Goal: Task Accomplishment & Management: Use online tool/utility

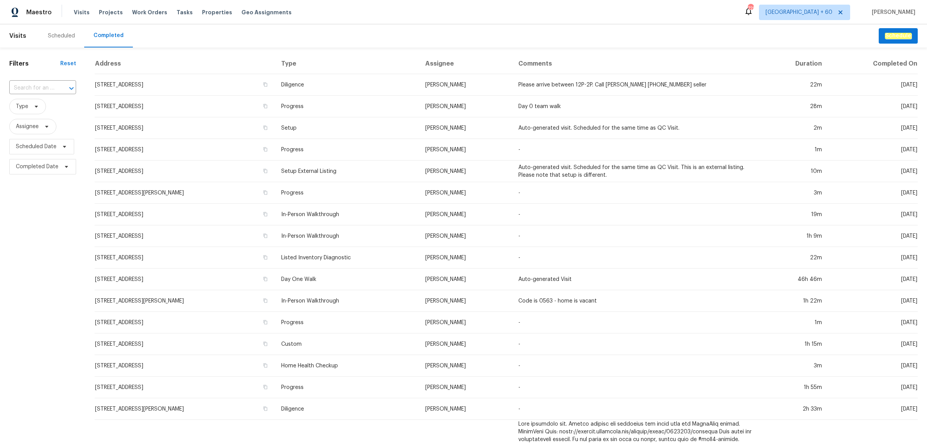
click at [54, 87] on div "​" at bounding box center [42, 88] width 67 height 12
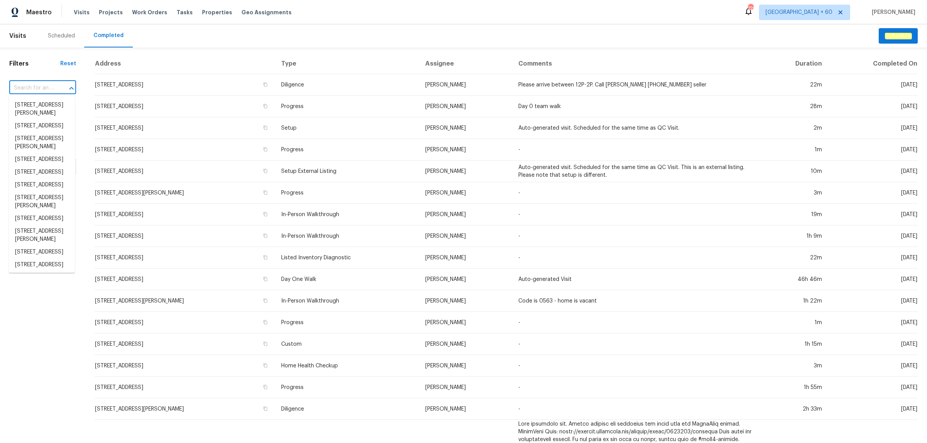
paste input "[STREET_ADDRESS]"
type input "[STREET_ADDRESS]"
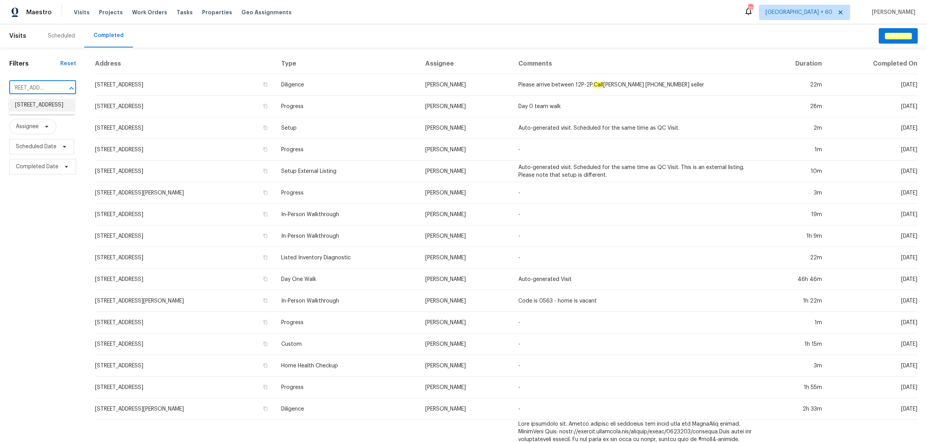
click at [50, 105] on li "[STREET_ADDRESS]" at bounding box center [42, 105] width 66 height 13
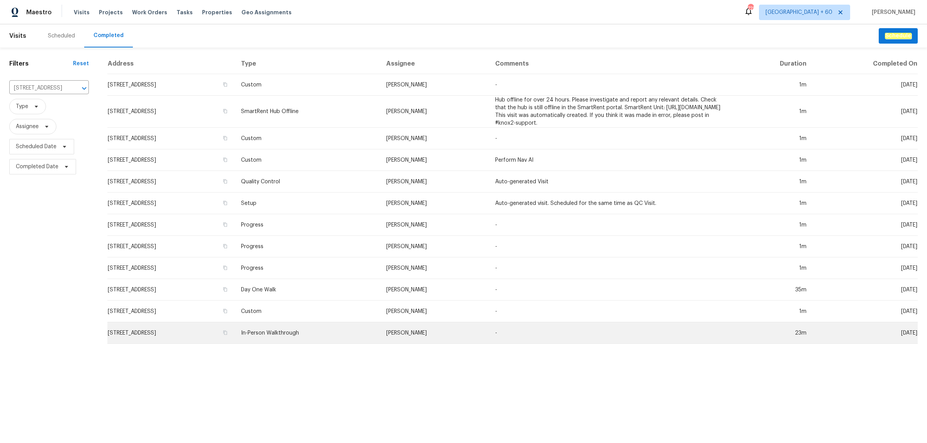
click at [354, 327] on td "In-Person Walkthrough" at bounding box center [307, 333] width 145 height 22
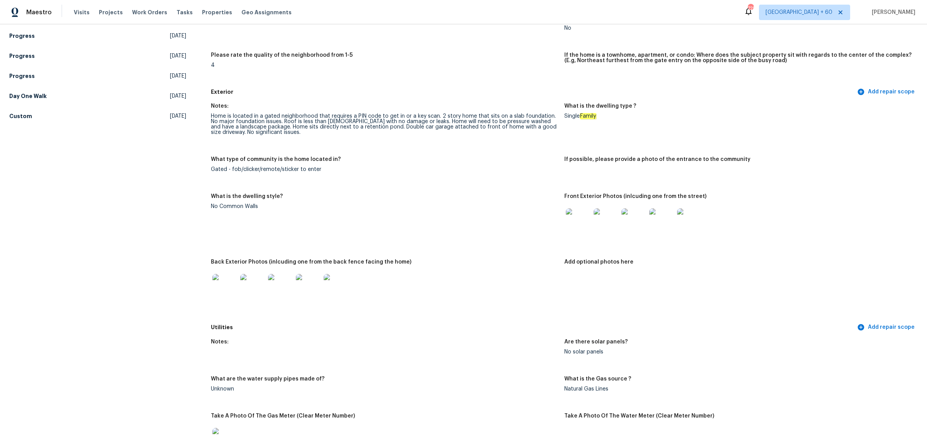
scroll to position [290, 0]
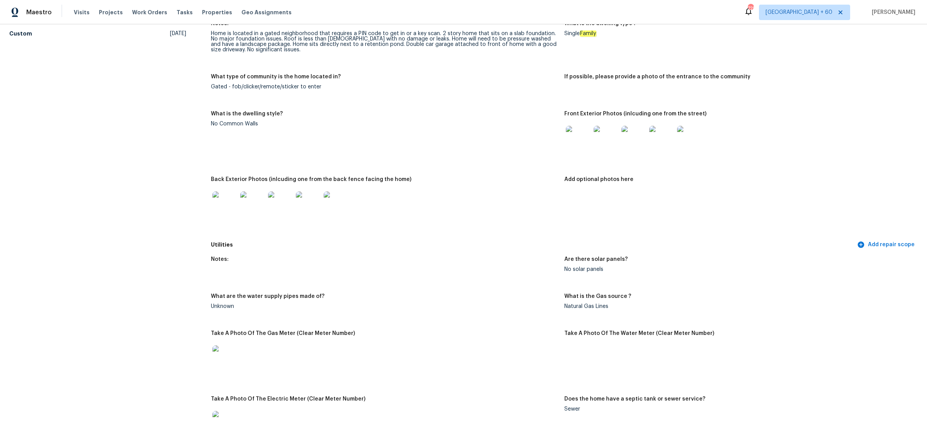
click at [216, 194] on img at bounding box center [224, 204] width 25 height 25
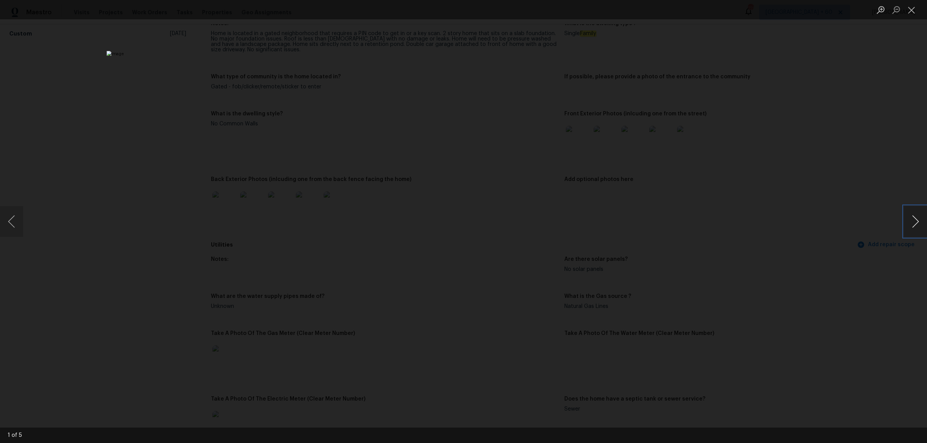
click at [912, 225] on button "Next image" at bounding box center [915, 221] width 23 height 31
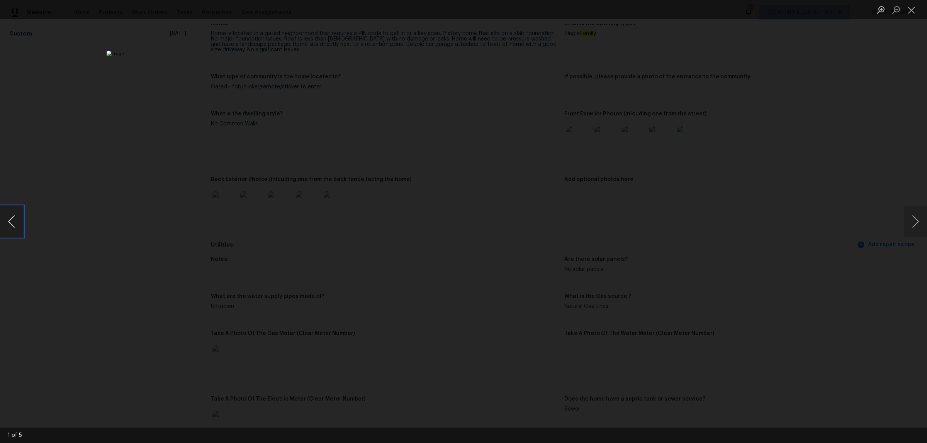
click at [18, 215] on button "Previous image" at bounding box center [11, 221] width 23 height 31
click at [910, 217] on button "Next image" at bounding box center [915, 221] width 23 height 31
click at [122, 171] on div "Lightbox" at bounding box center [463, 221] width 927 height 443
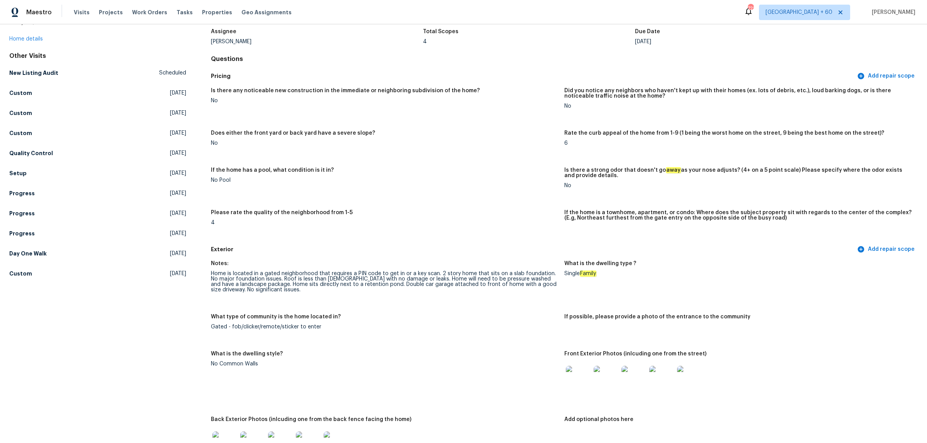
scroll to position [0, 0]
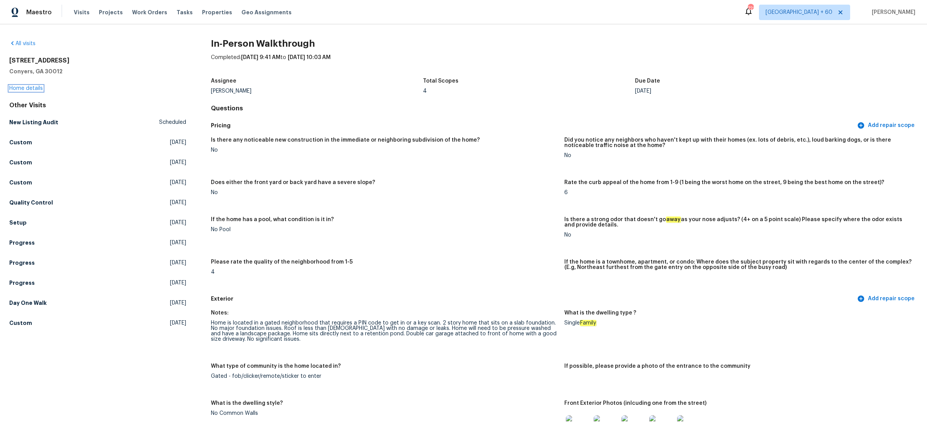
drag, startPoint x: 30, startPoint y: 91, endPoint x: 84, endPoint y: 101, distance: 55.1
click at [30, 91] on div "[STREET_ADDRESS] Home details" at bounding box center [97, 75] width 177 height 36
click at [23, 221] on h5 "Setup" at bounding box center [17, 223] width 17 height 8
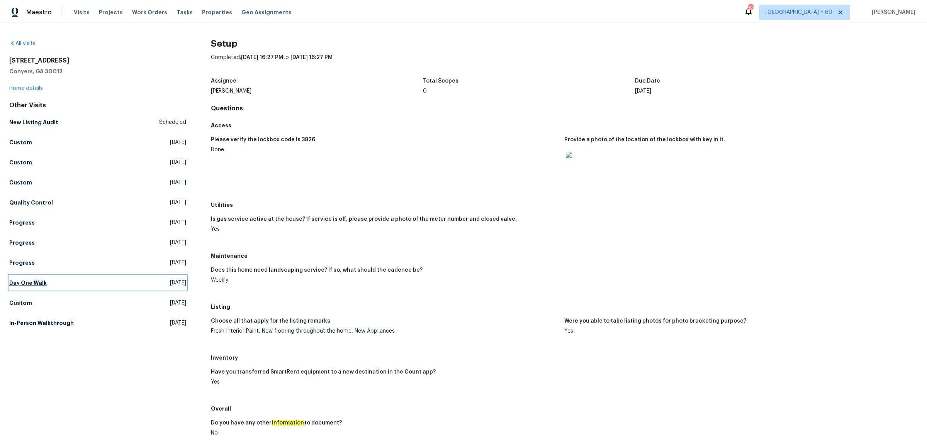
click at [37, 284] on h5 "Day One Walk" at bounding box center [27, 283] width 37 height 8
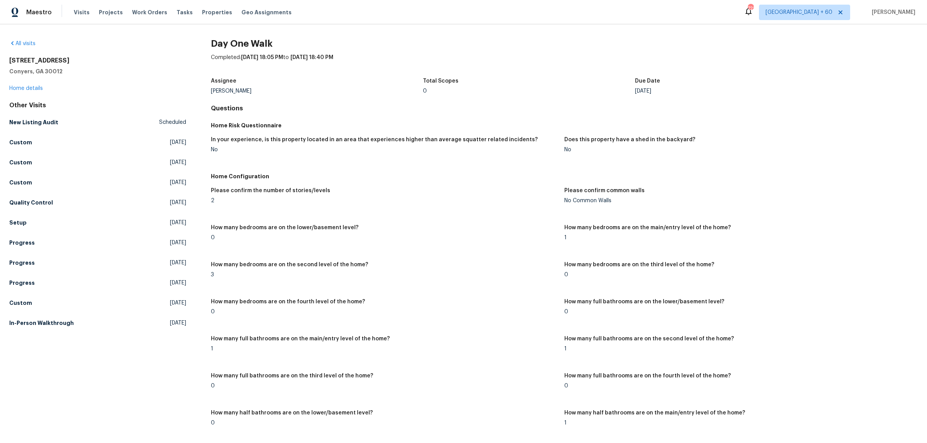
click at [510, 320] on figure "How many bedrooms are on the fourth level of the home? 0" at bounding box center [387, 313] width 353 height 28
click at [443, 205] on figure "Please confirm the number of stories/levels 2" at bounding box center [387, 202] width 353 height 28
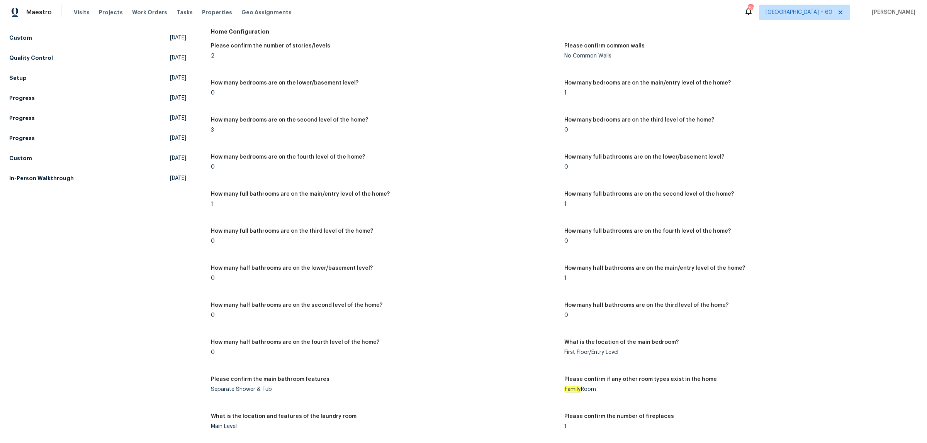
scroll to position [985, 0]
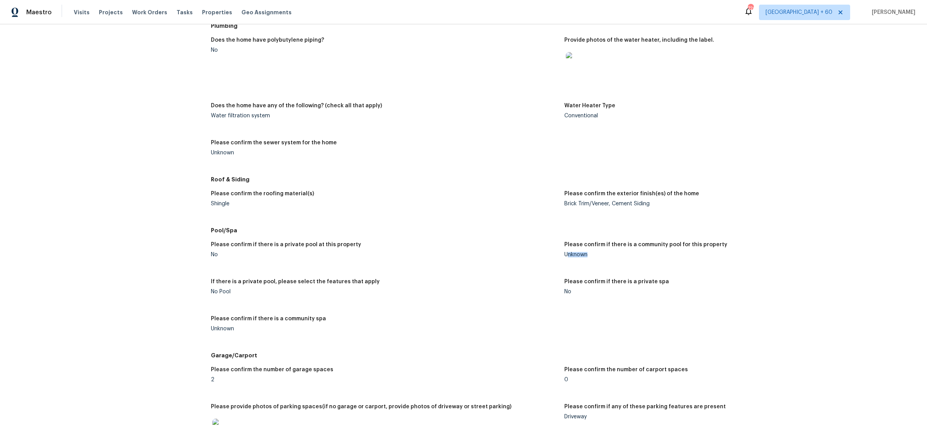
drag, startPoint x: 564, startPoint y: 257, endPoint x: 589, endPoint y: 257, distance: 24.7
click at [589, 257] on div "Unknown" at bounding box center [737, 254] width 347 height 5
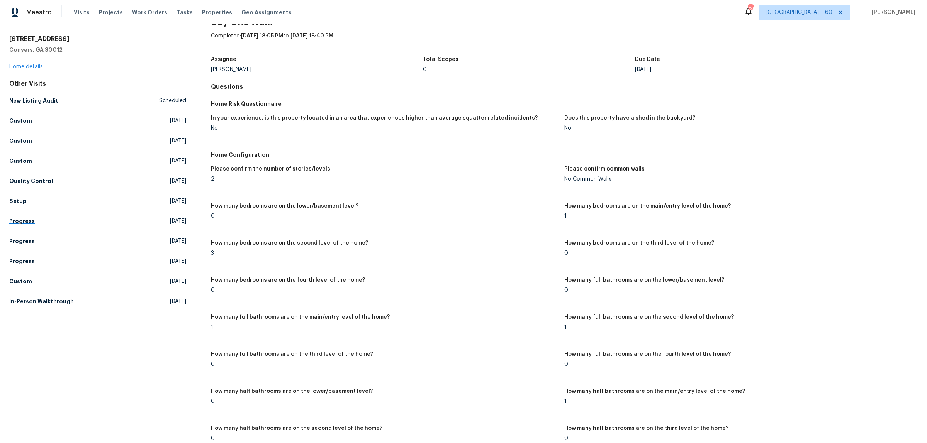
scroll to position [0, 0]
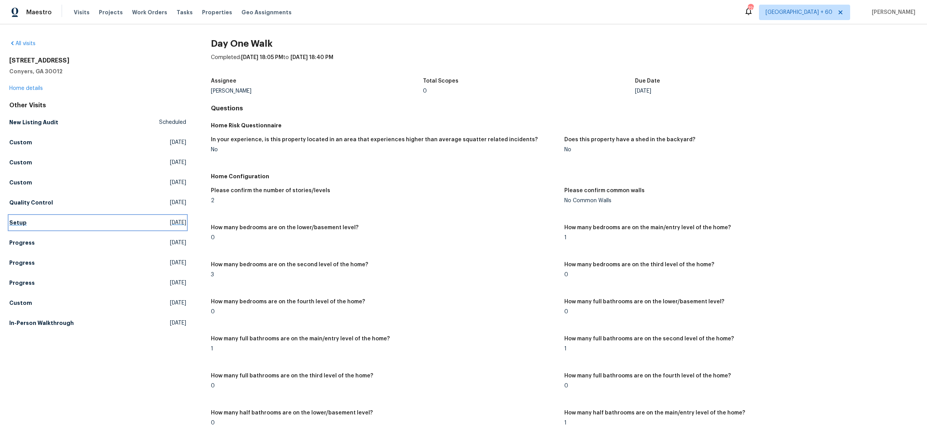
click at [14, 226] on h5 "Setup" at bounding box center [17, 223] width 17 height 8
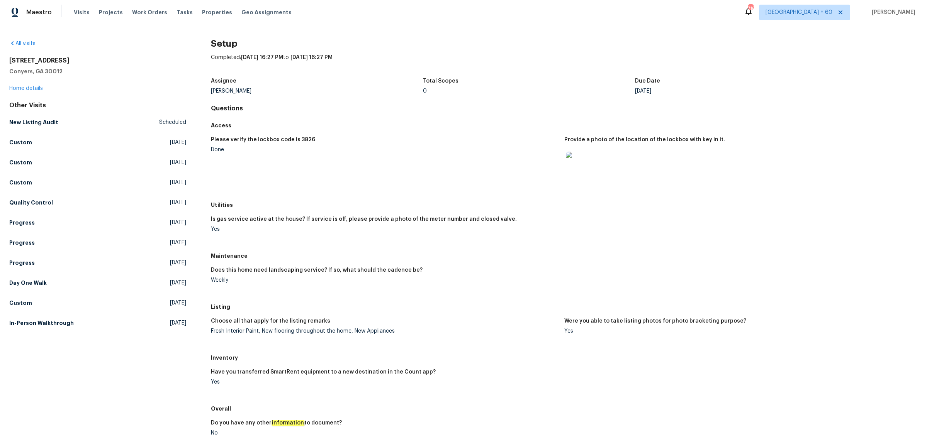
click at [497, 180] on figure "Please verify the lockbox code is 3826 Done" at bounding box center [387, 165] width 353 height 56
click at [37, 287] on h5 "Day One Walk" at bounding box center [27, 283] width 37 height 8
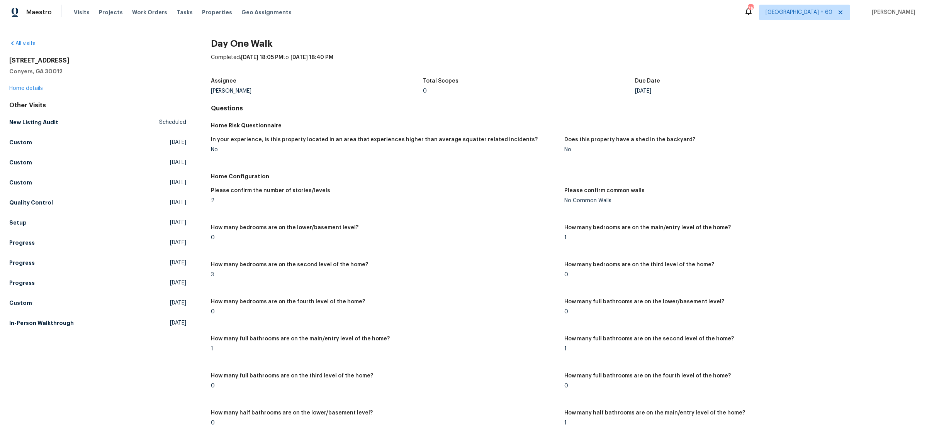
scroll to position [1161, 0]
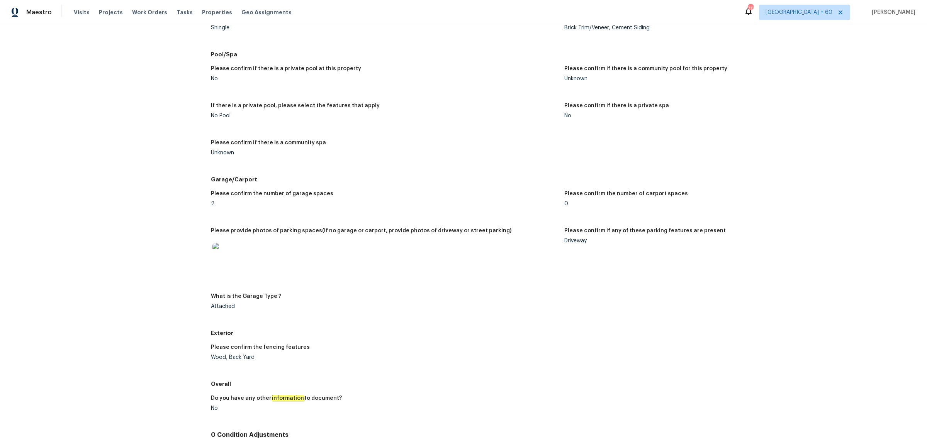
click at [565, 242] on div "Driveway" at bounding box center [737, 240] width 347 height 5
click at [568, 250] on figure "Please confirm if any of these parking features are present Driveway" at bounding box center [740, 256] width 353 height 56
